Goal: Find contact information: Find contact information

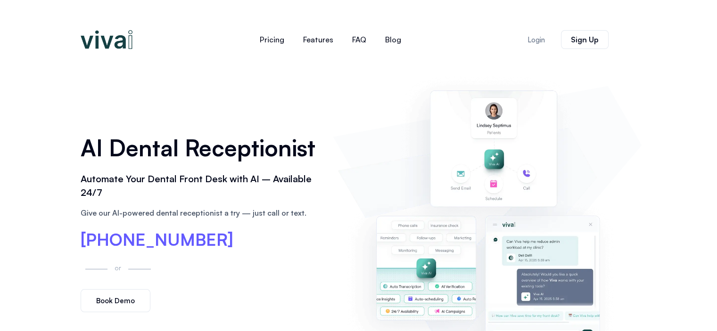
click at [626, 99] on img at bounding box center [487, 222] width 299 height 305
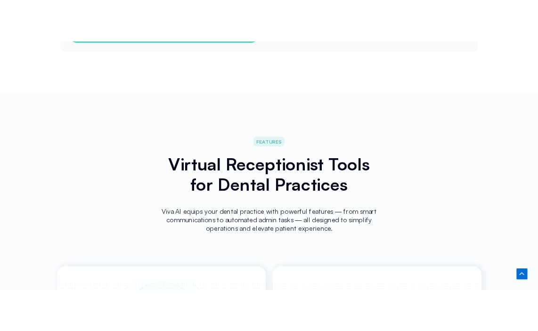
scroll to position [1648, 0]
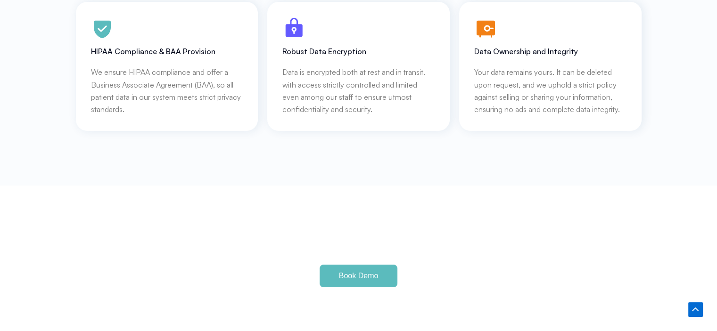
scroll to position [4509, 0]
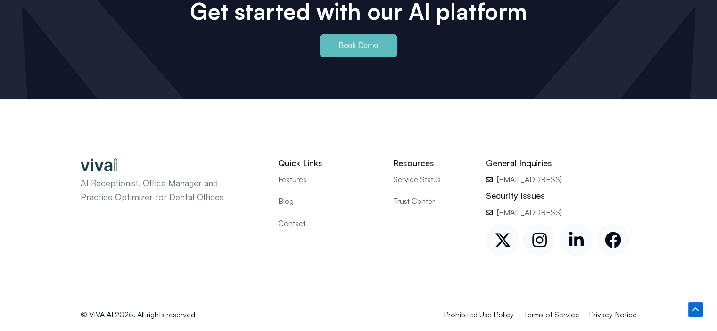
click at [293, 217] on span "Contact" at bounding box center [291, 223] width 27 height 12
click at [573, 232] on icon at bounding box center [576, 240] width 16 height 16
click at [291, 217] on span "Contact" at bounding box center [291, 223] width 27 height 12
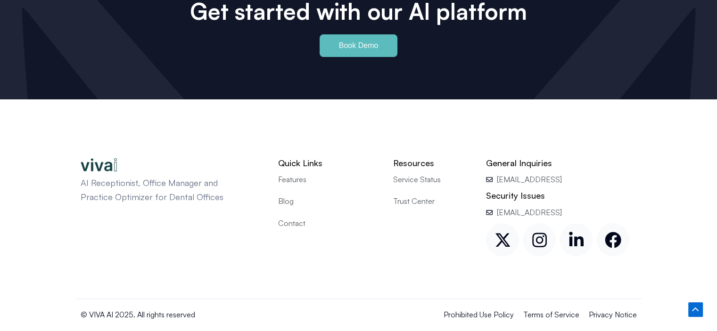
click at [287, 217] on span "Contact" at bounding box center [291, 223] width 27 height 12
click at [290, 198] on ul "Features Blog Contact" at bounding box center [328, 201] width 101 height 56
click at [291, 217] on span "Contact" at bounding box center [291, 223] width 27 height 12
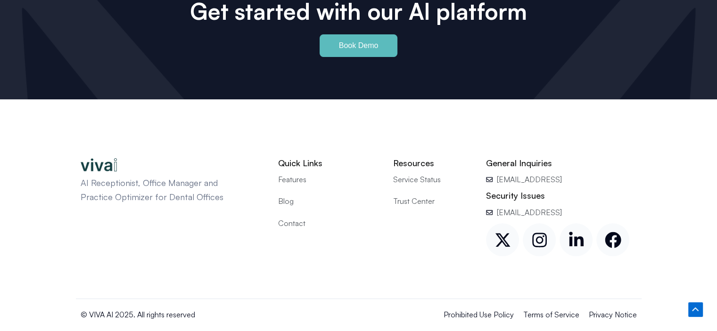
click at [291, 217] on span "Contact" at bounding box center [291, 223] width 27 height 12
click at [576, 232] on icon at bounding box center [576, 239] width 15 height 15
